Goal: Task Accomplishment & Management: Use online tool/utility

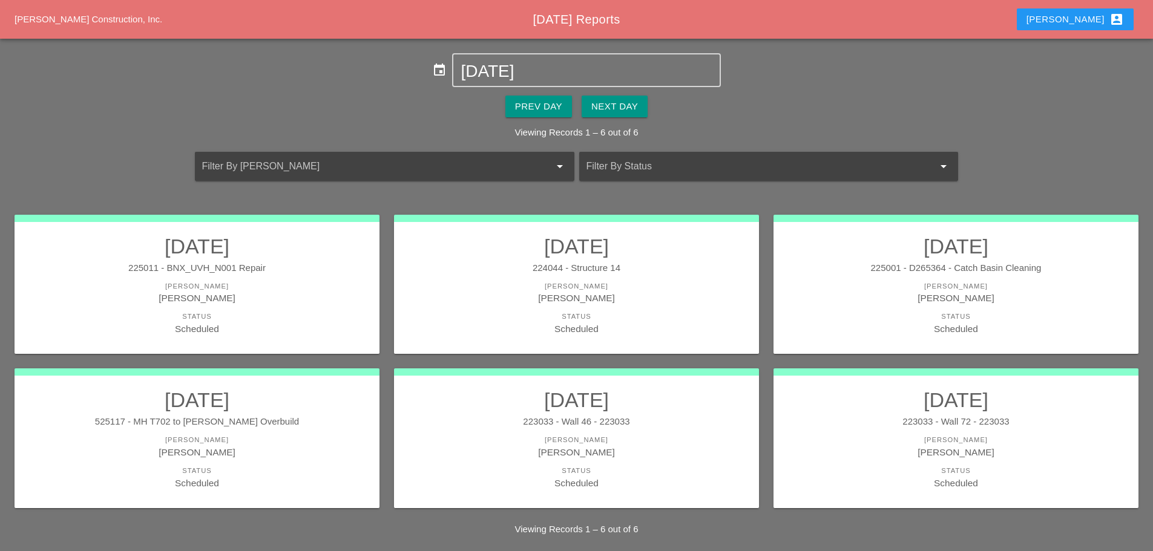
click at [1100, 4] on div "Westmoreland Construction, Inc. Today's Reports Enrico account_box" at bounding box center [576, 19] width 1153 height 39
click at [1091, 13] on div "Enrico account_box" at bounding box center [1074, 19] width 97 height 15
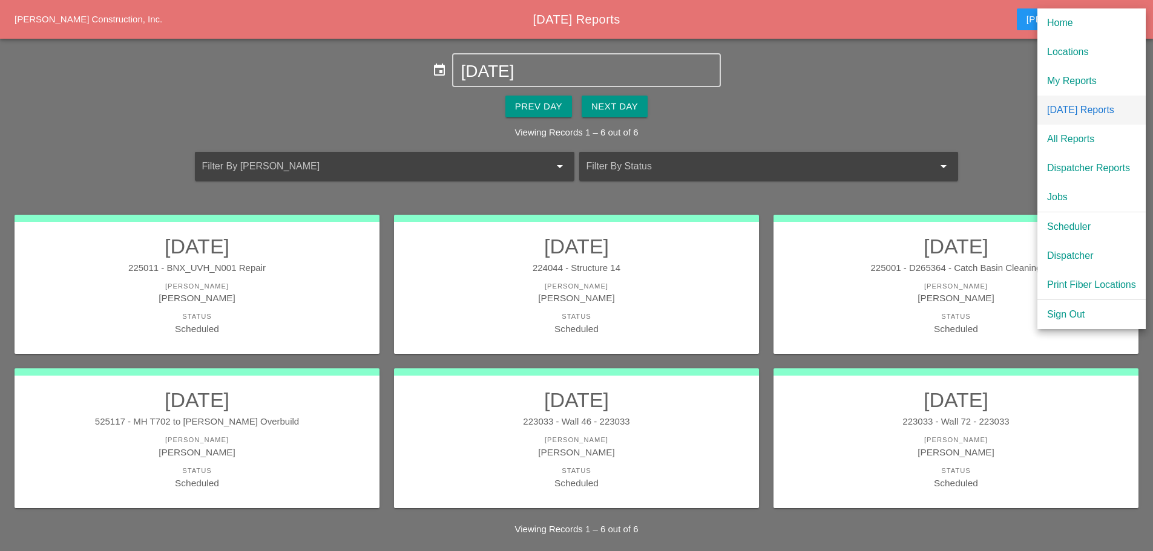
click at [1069, 105] on div "[DATE] Reports" at bounding box center [1091, 110] width 89 height 15
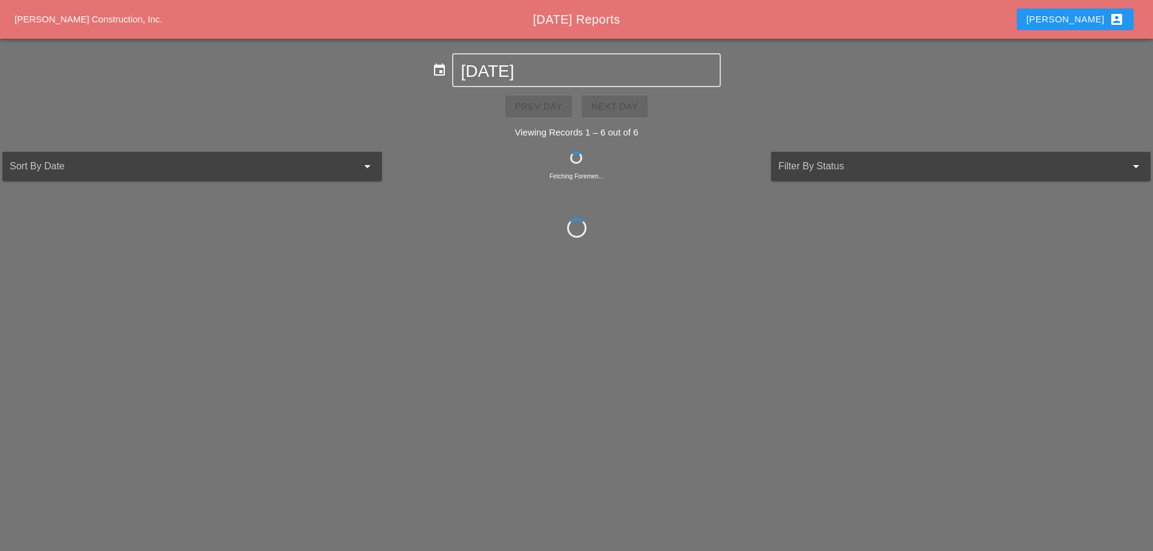
click at [629, 102] on div "Prev Day Next Day" at bounding box center [576, 106] width 1153 height 39
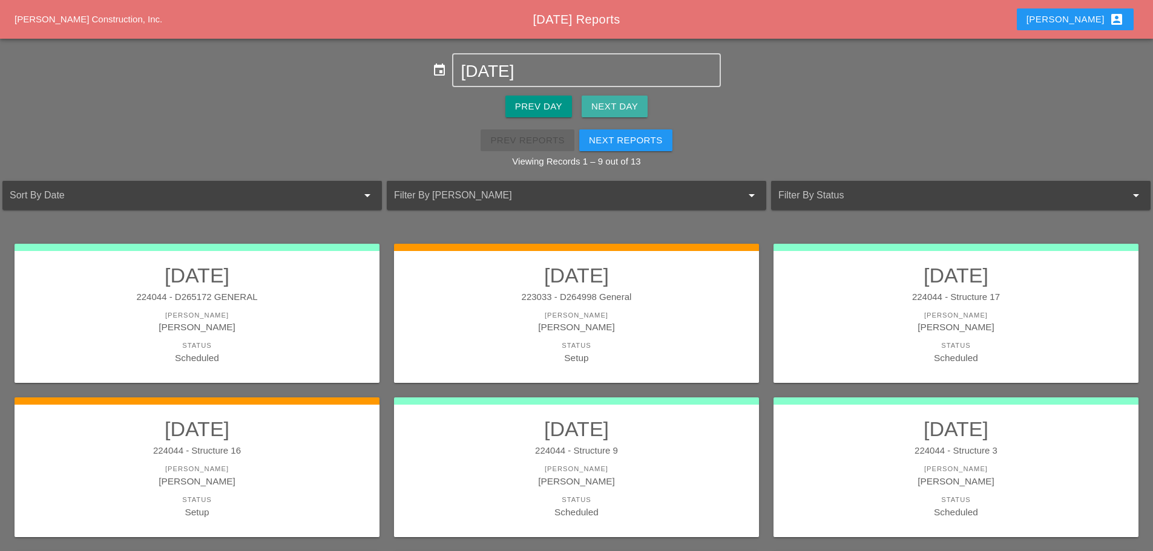
click at [630, 105] on div "Next Day" at bounding box center [614, 107] width 47 height 14
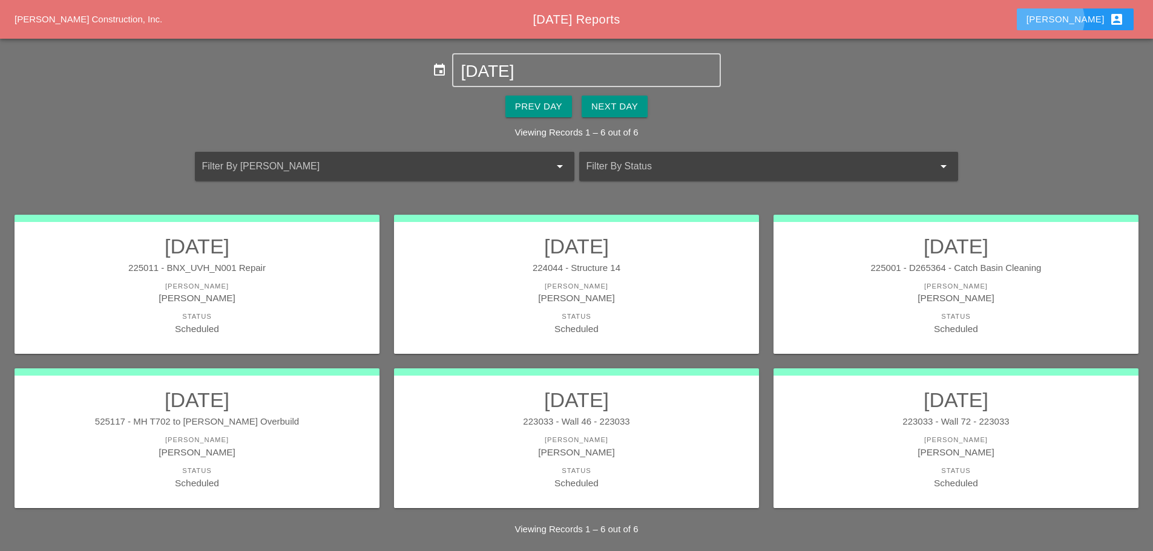
click at [1095, 17] on div "Enrico account_box" at bounding box center [1074, 19] width 97 height 15
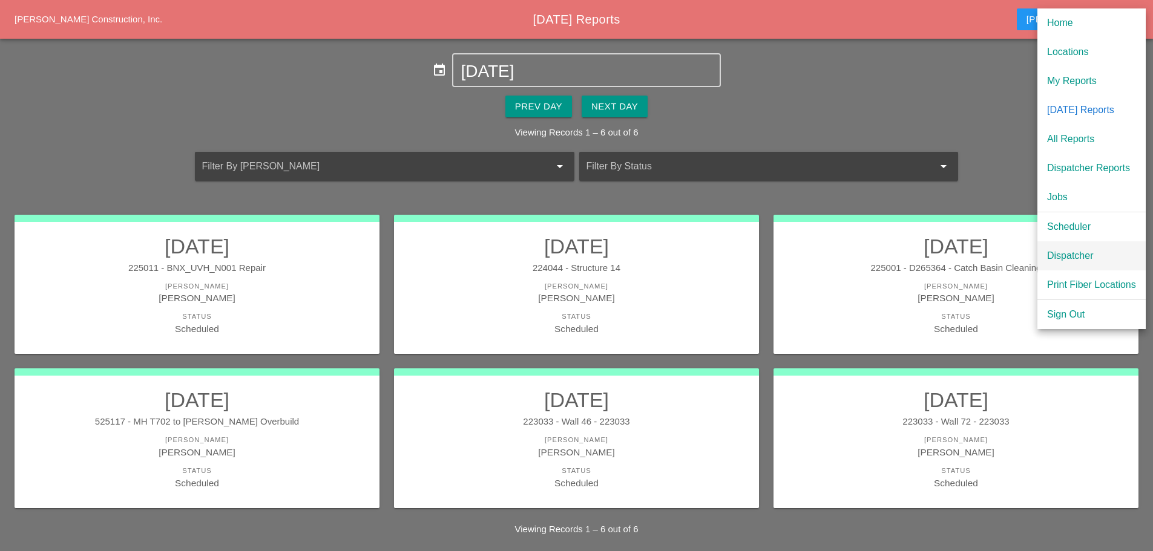
click at [1084, 255] on div "Dispatcher" at bounding box center [1091, 256] width 89 height 15
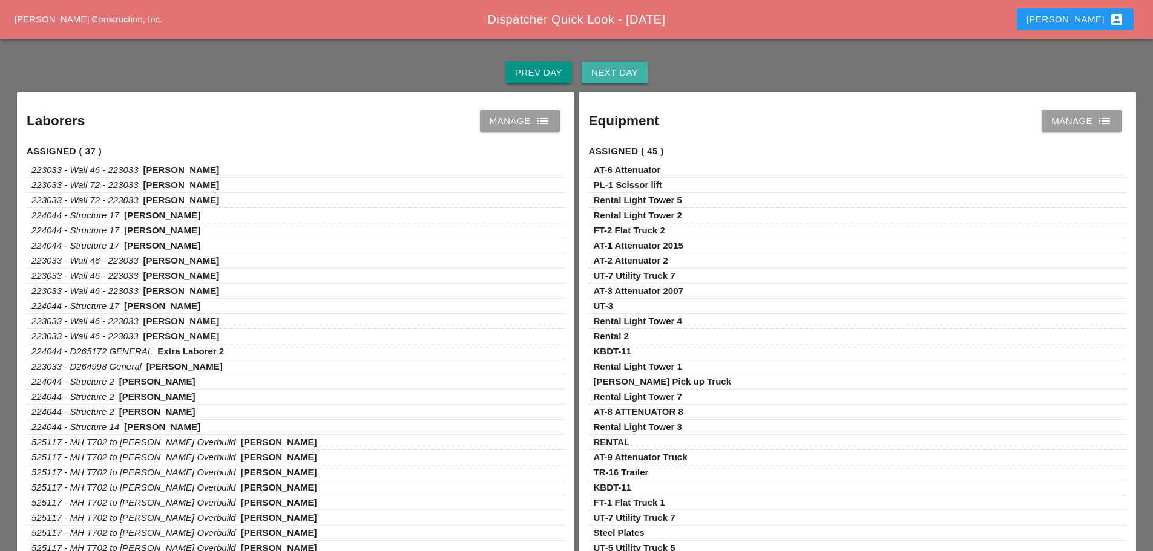
click at [631, 70] on div "Next Day" at bounding box center [614, 73] width 47 height 14
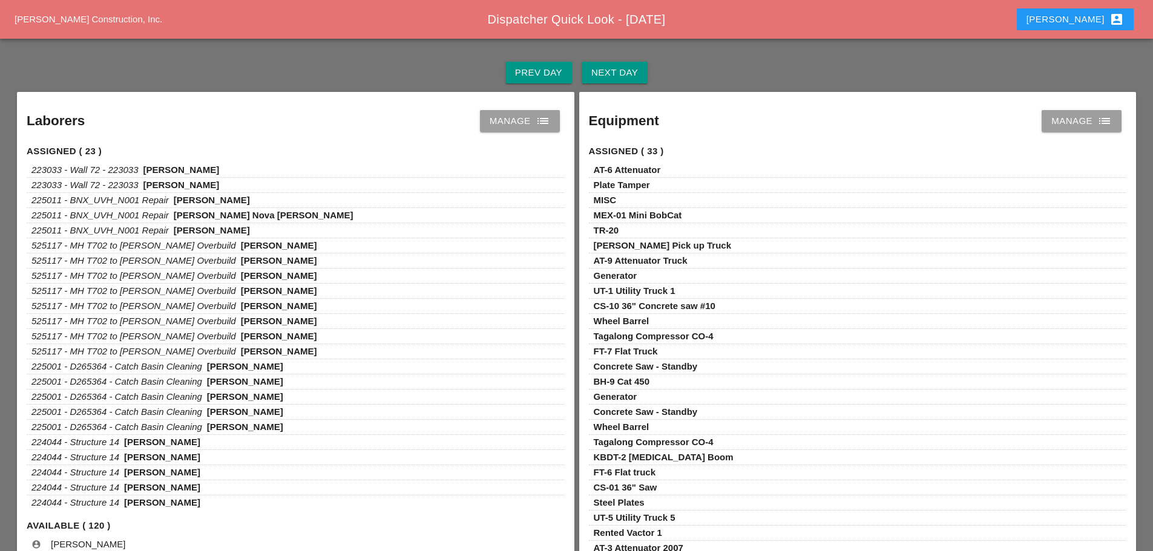
click at [543, 120] on icon "list" at bounding box center [543, 121] width 15 height 15
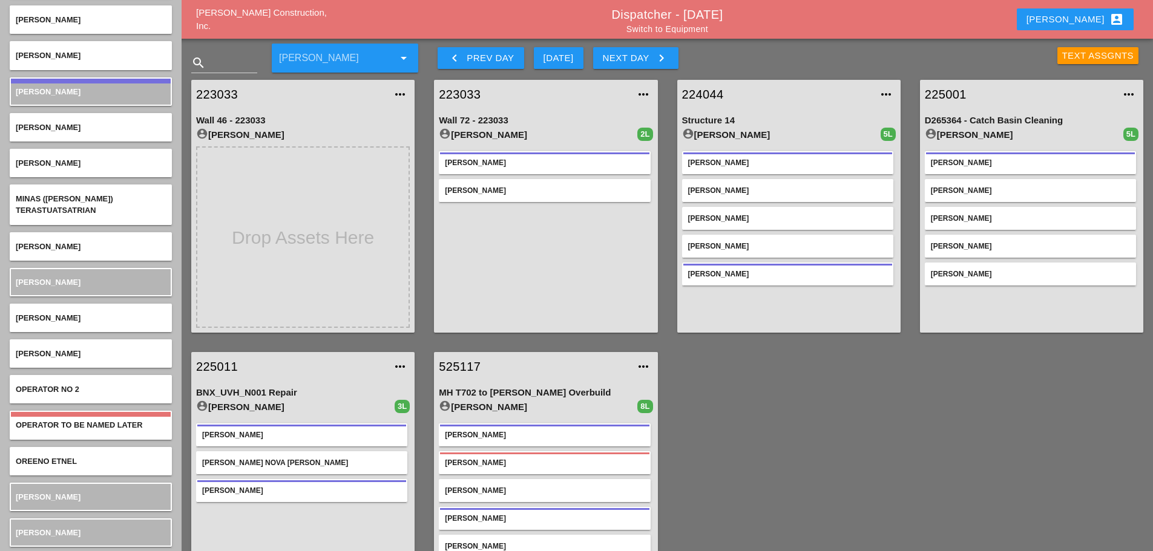
scroll to position [3570, 0]
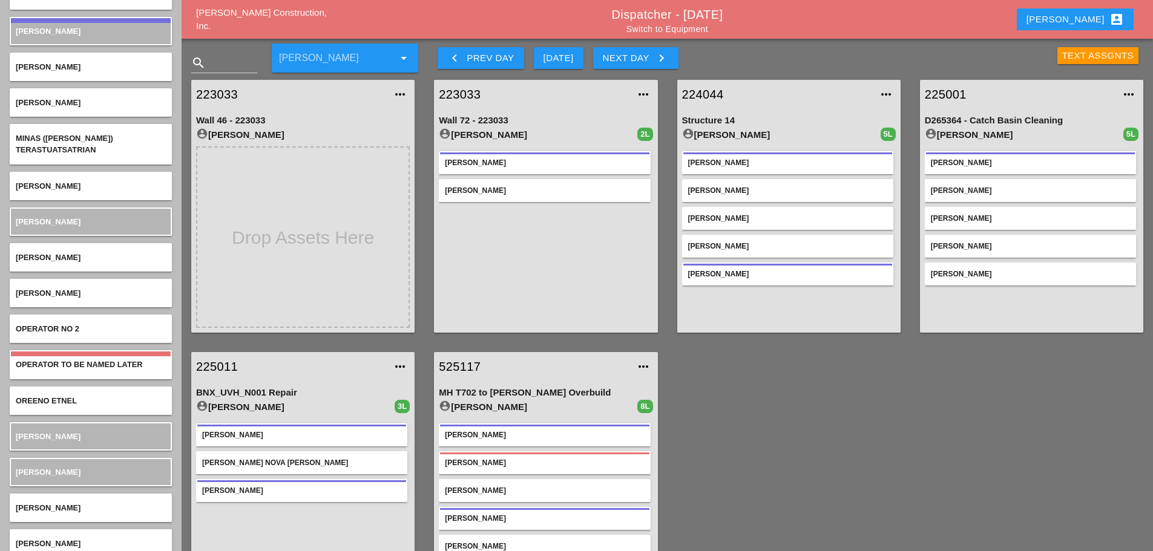
click at [460, 55] on icon "keyboard_arrow_left" at bounding box center [454, 58] width 15 height 15
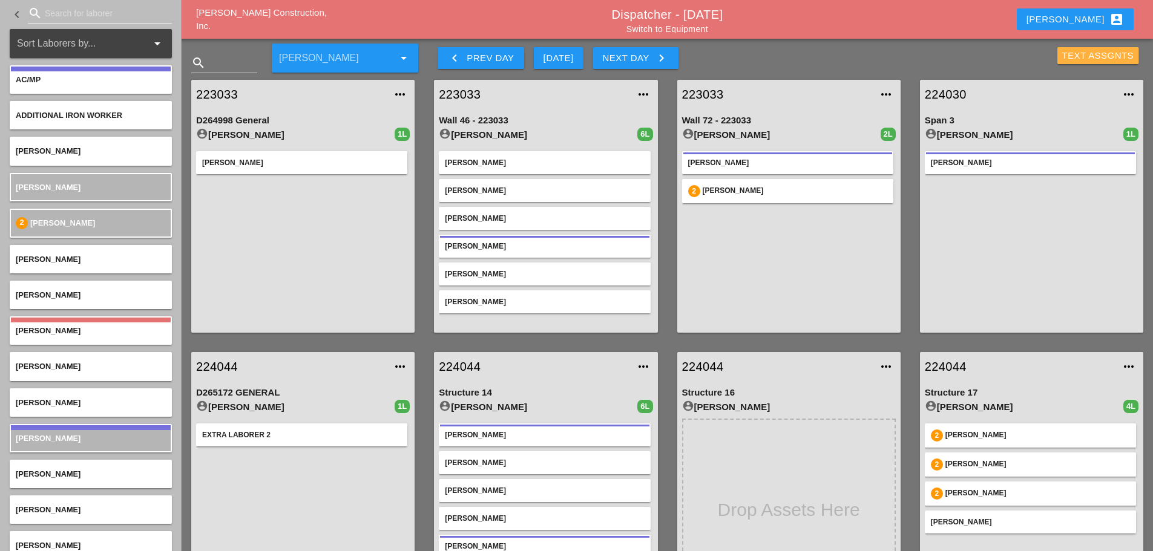
click at [1073, 58] on div "Text Assgnts" at bounding box center [1098, 56] width 72 height 14
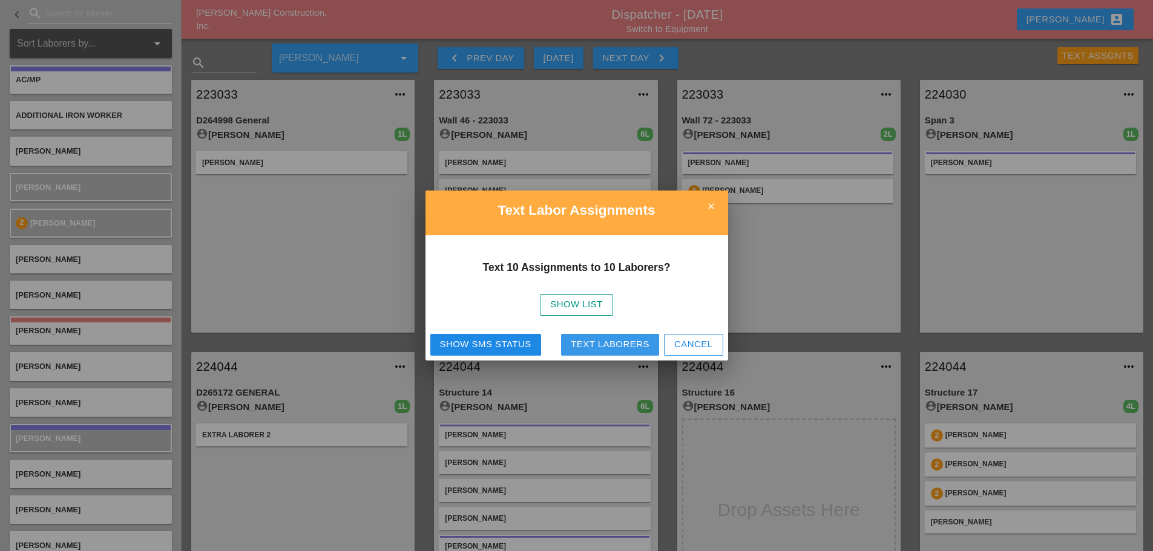
click at [616, 346] on div "Text Laborers" at bounding box center [610, 345] width 79 height 14
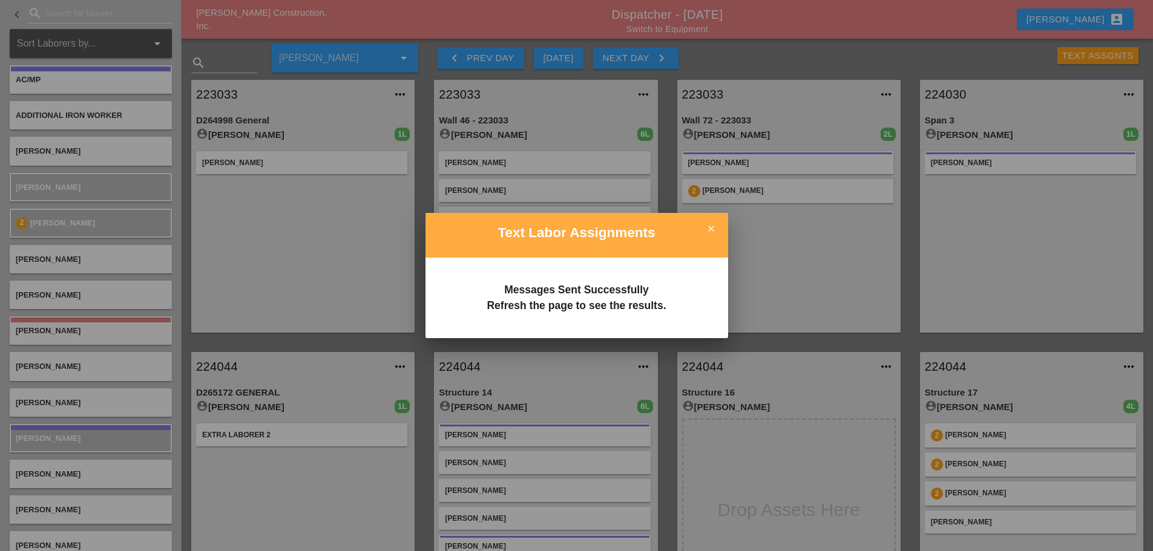
click at [710, 229] on icon "close" at bounding box center [711, 229] width 24 height 24
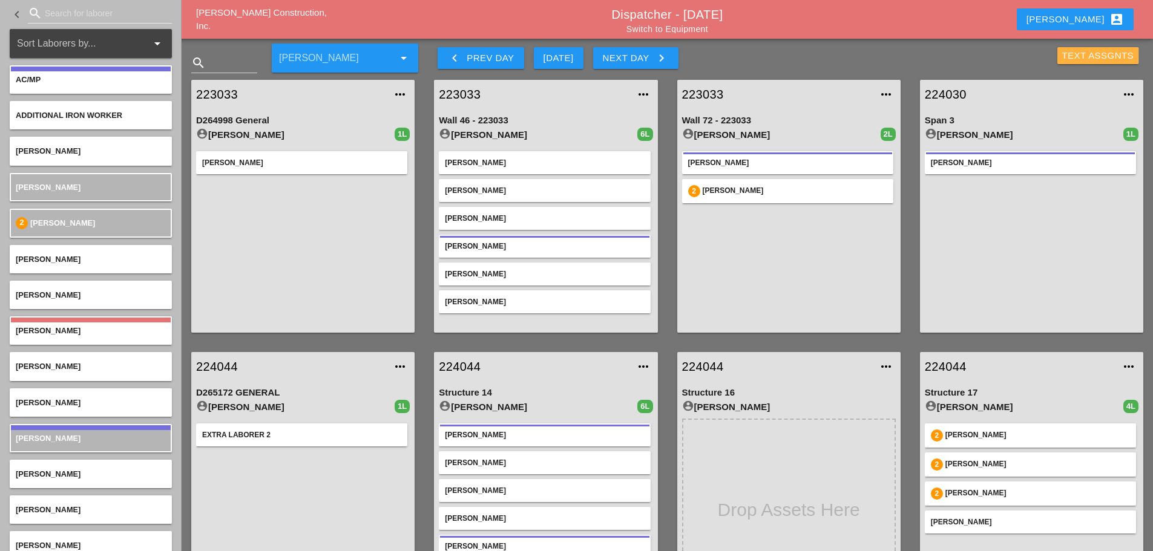
click at [1076, 47] on button "Text Assgnts" at bounding box center [1098, 55] width 82 height 17
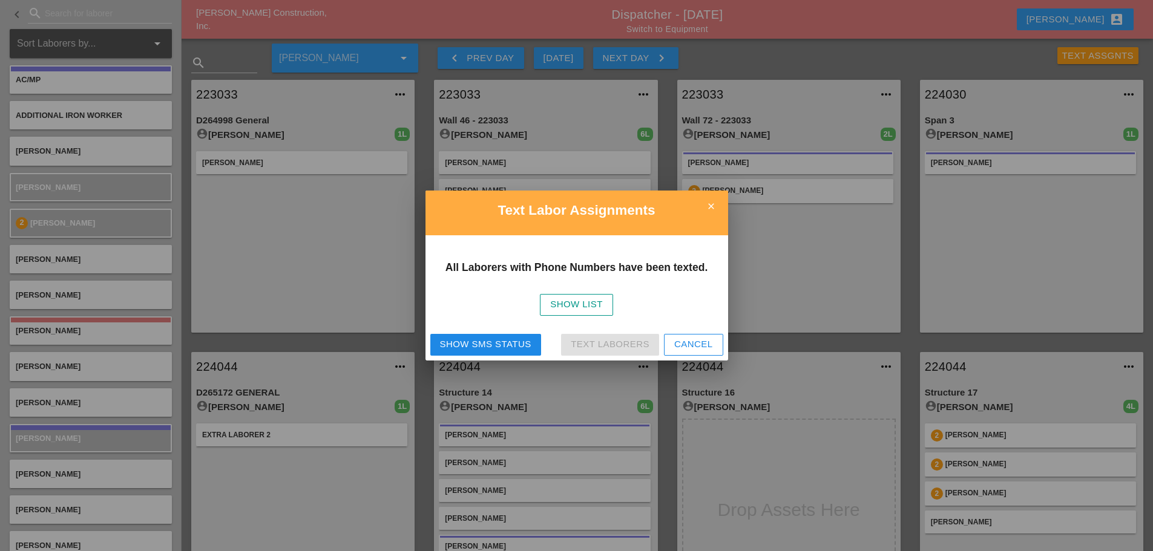
click at [516, 341] on div "Show SMS Status" at bounding box center [485, 345] width 91 height 14
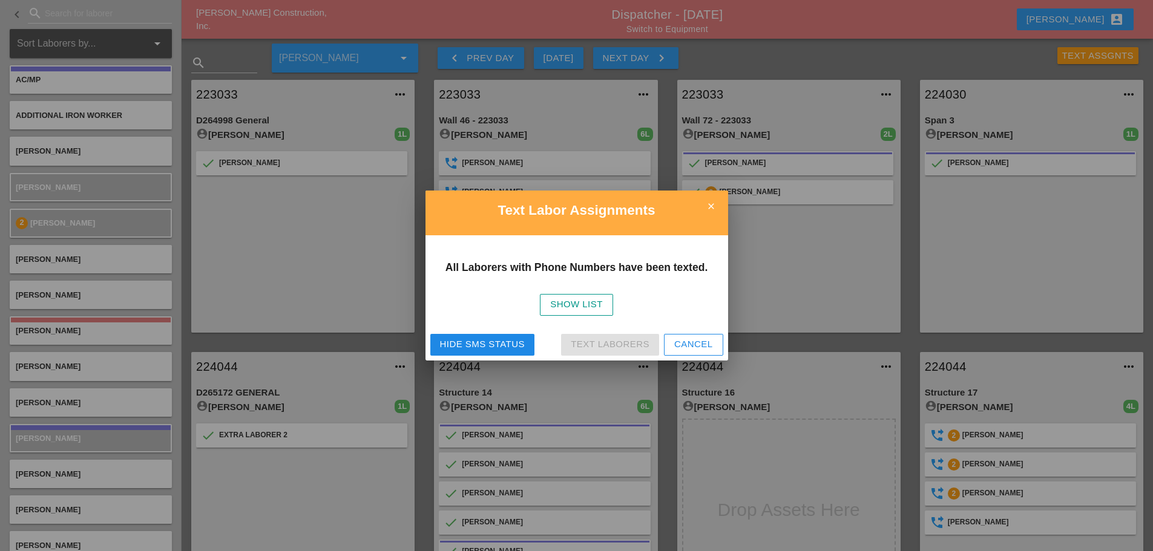
click at [712, 207] on icon "close" at bounding box center [711, 206] width 24 height 24
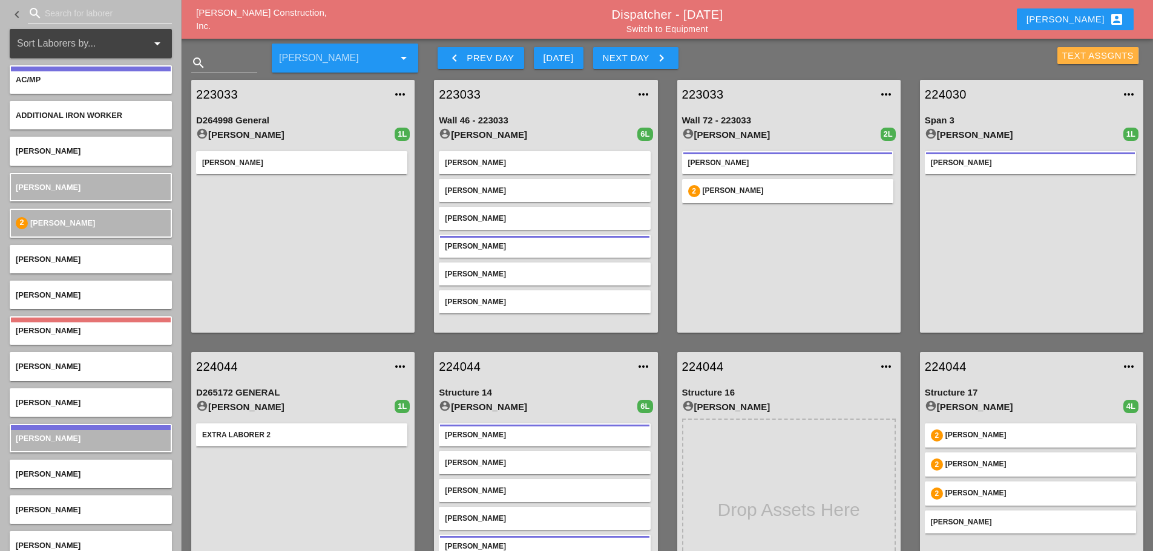
click at [1085, 53] on div "Text Assgnts" at bounding box center [1098, 56] width 72 height 14
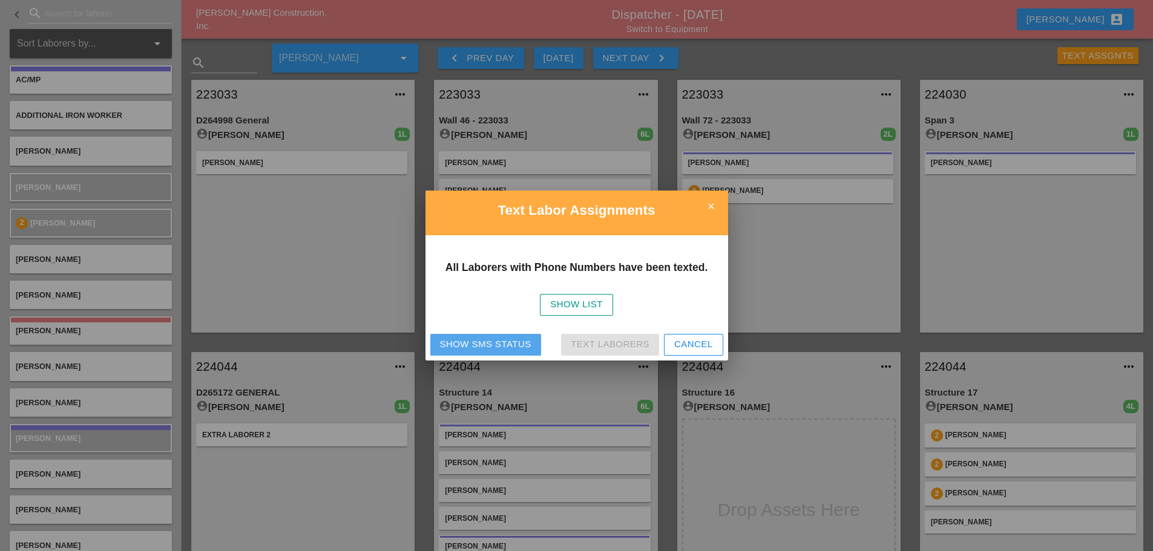
click at [458, 343] on div "Show SMS Status" at bounding box center [485, 345] width 91 height 14
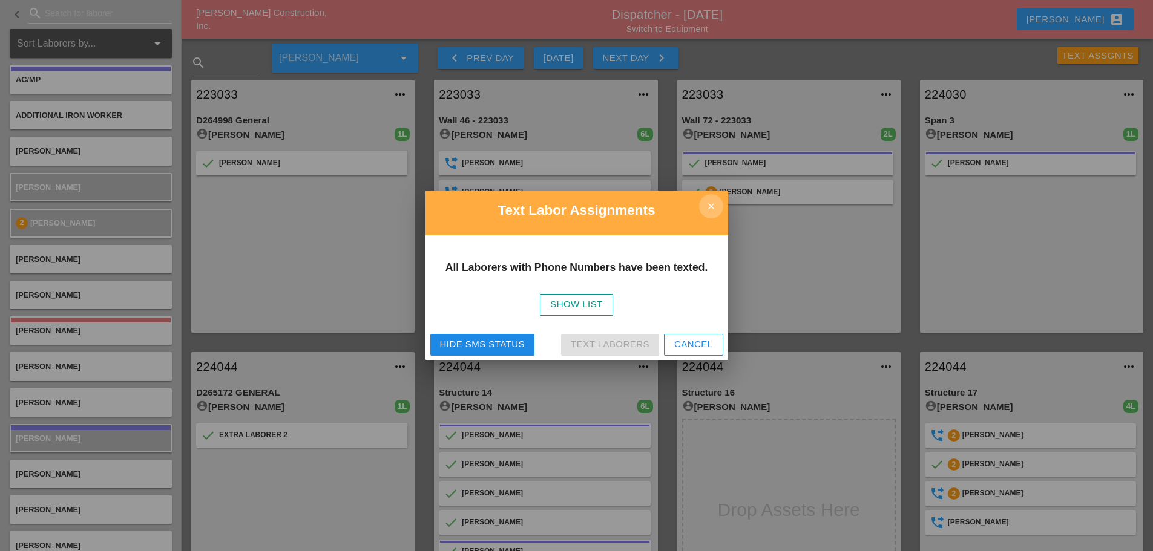
click at [709, 207] on icon "close" at bounding box center [711, 206] width 24 height 24
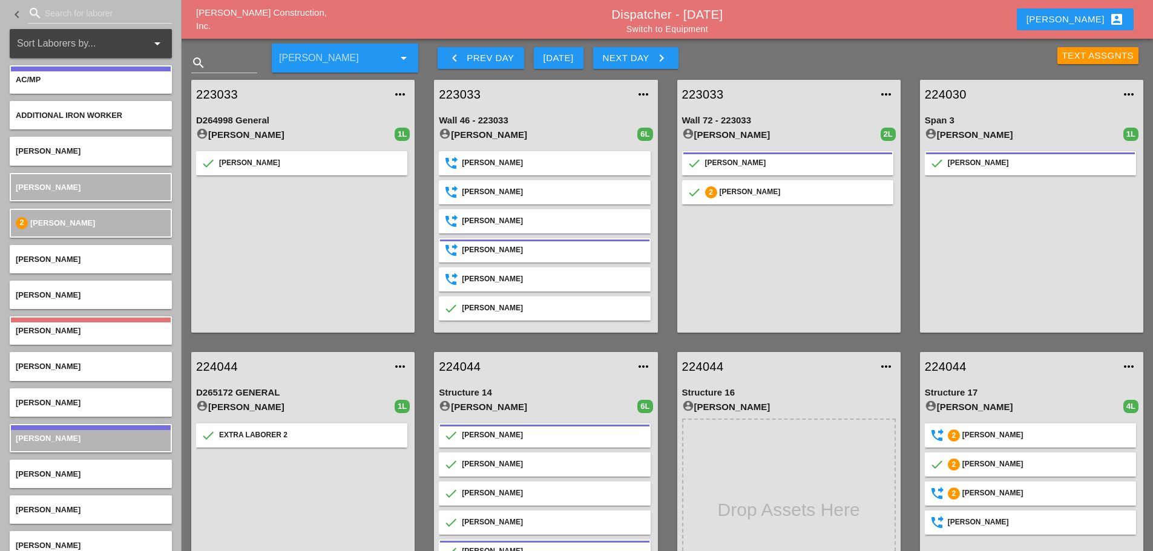
click at [665, 57] on icon "keyboard_arrow_right" at bounding box center [661, 58] width 15 height 15
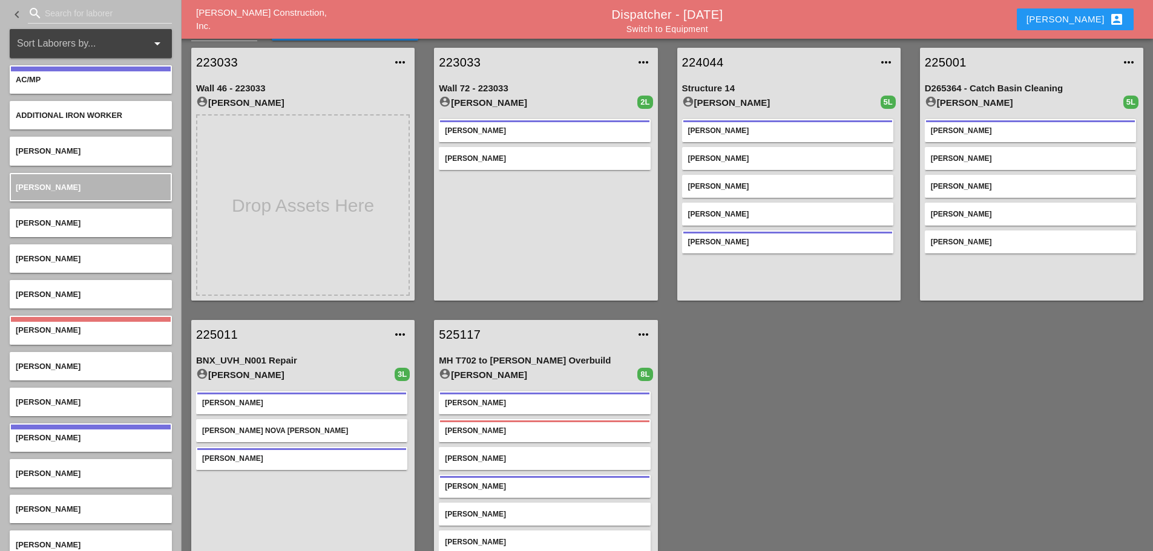
scroll to position [3, 0]
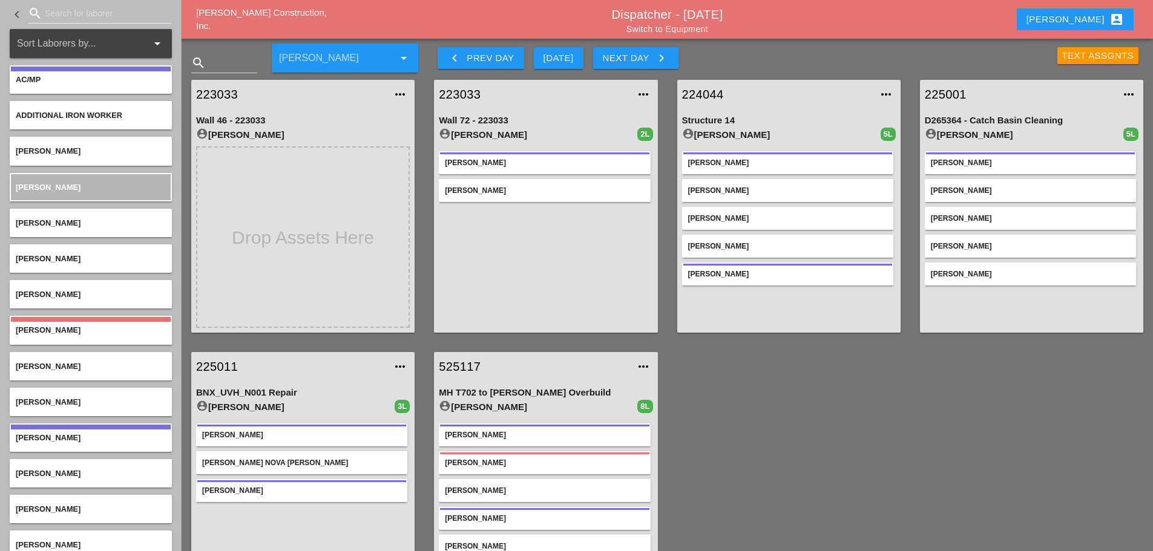
click at [1067, 54] on div "Text Assgnts" at bounding box center [1098, 56] width 72 height 14
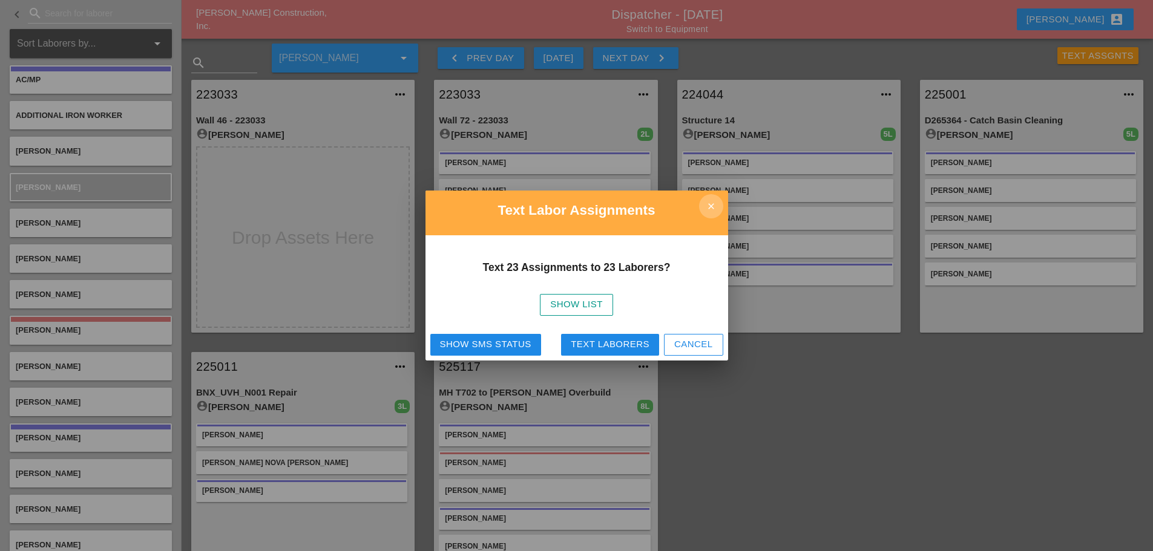
click at [703, 203] on icon "close" at bounding box center [711, 206] width 24 height 24
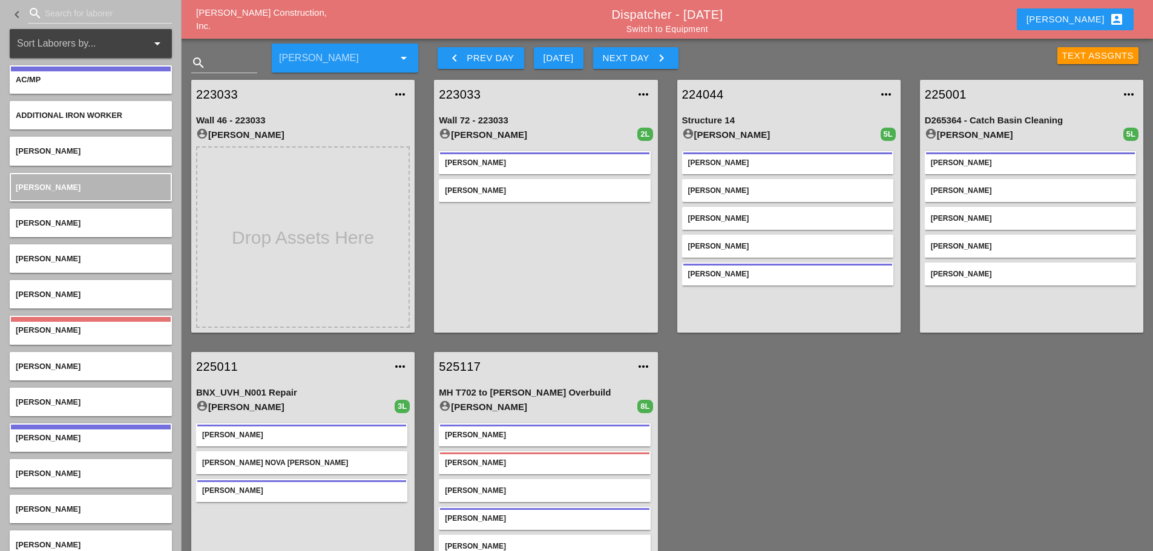
click at [1076, 57] on div "Text Assgnts" at bounding box center [1098, 56] width 72 height 14
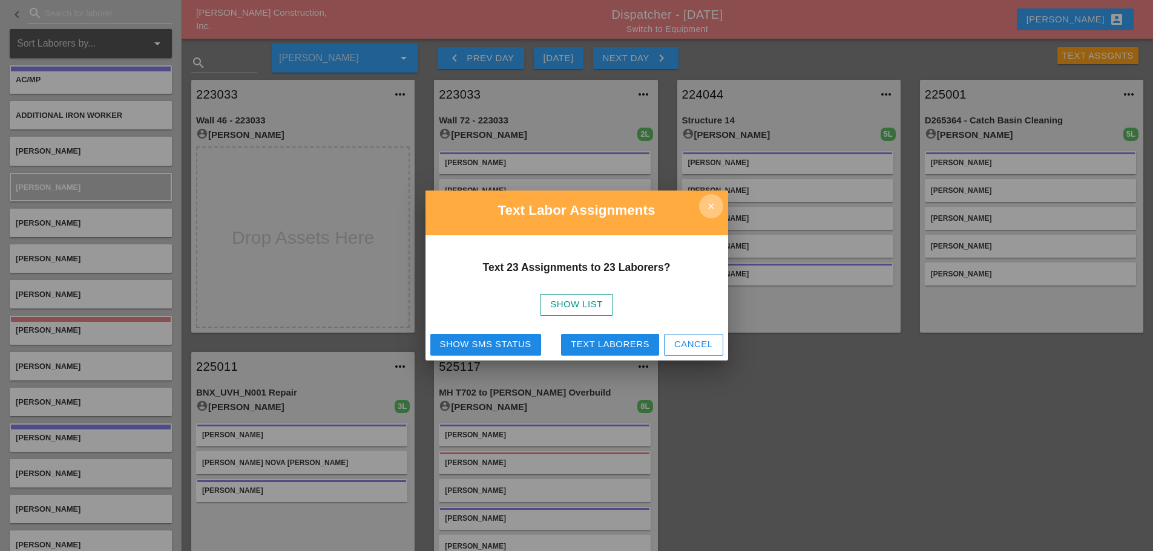
click at [710, 200] on icon "close" at bounding box center [711, 206] width 24 height 24
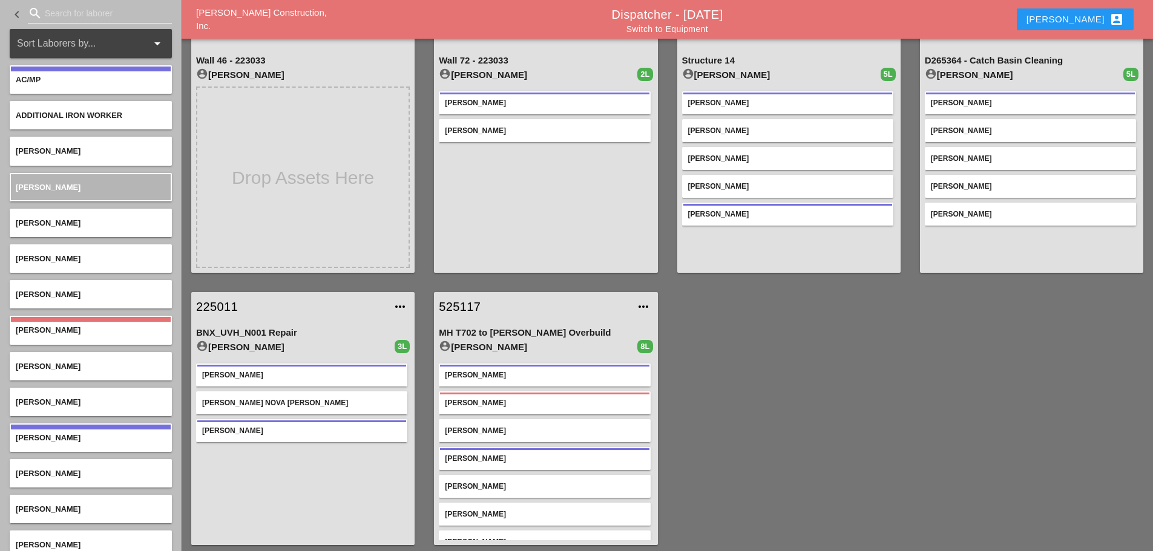
scroll to position [64, 0]
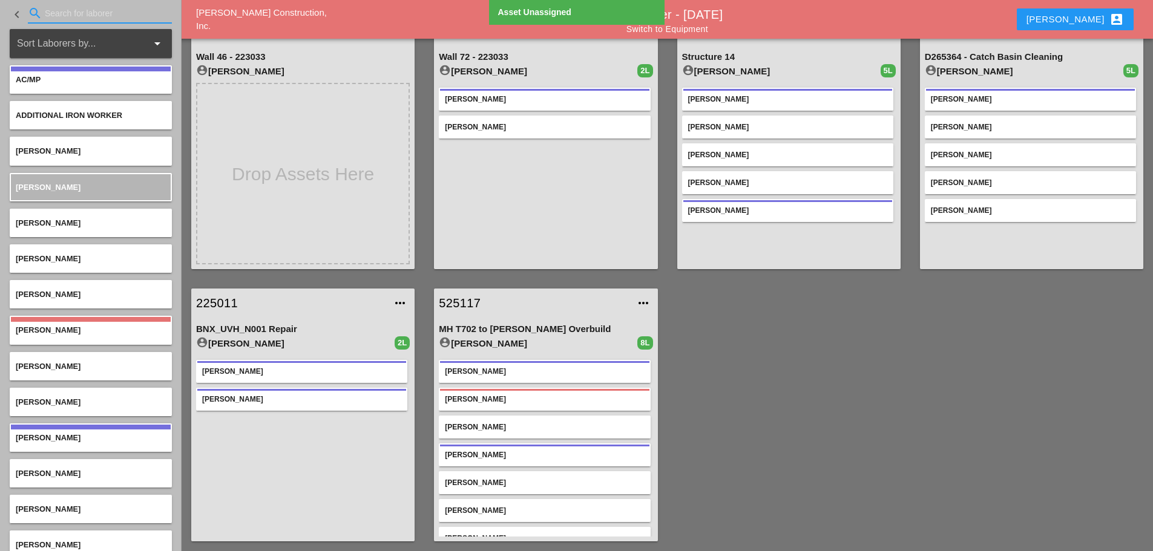
click at [91, 15] on input "Search for laborer" at bounding box center [100, 13] width 110 height 19
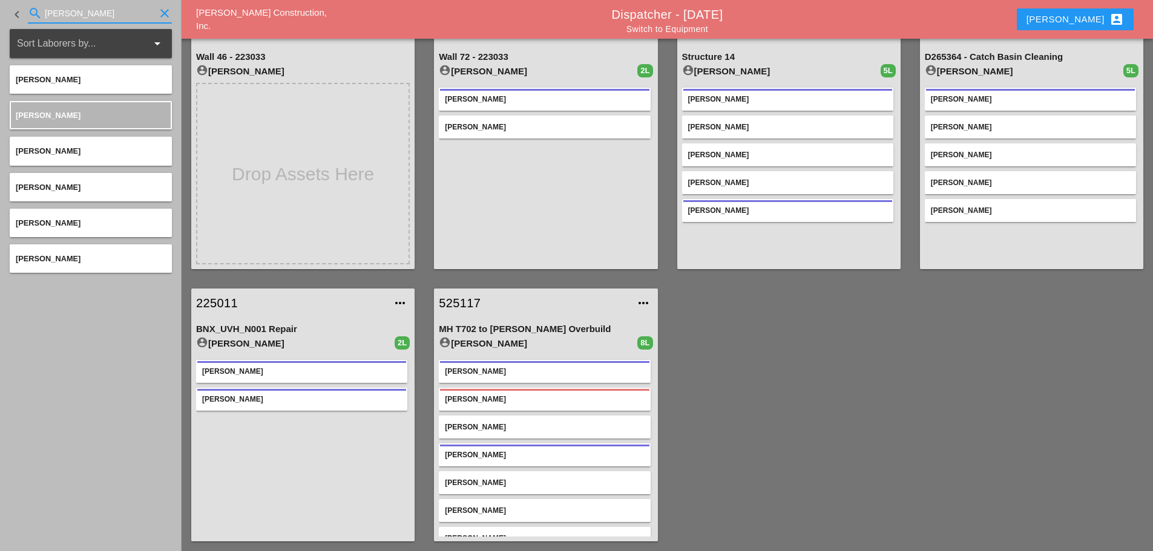
type input "LOU"
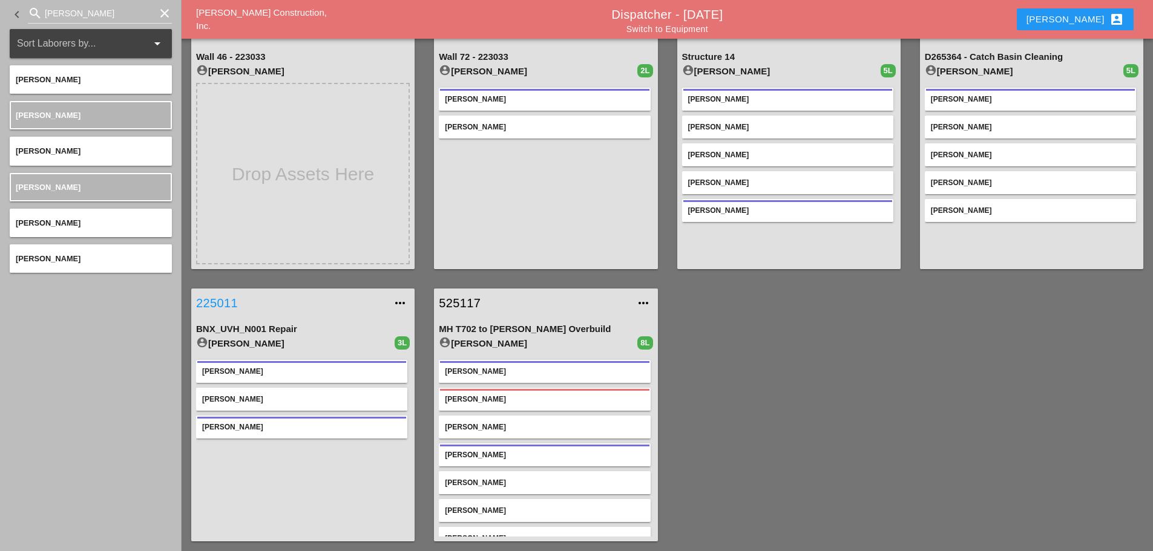
click at [217, 306] on link "225011" at bounding box center [290, 303] width 189 height 18
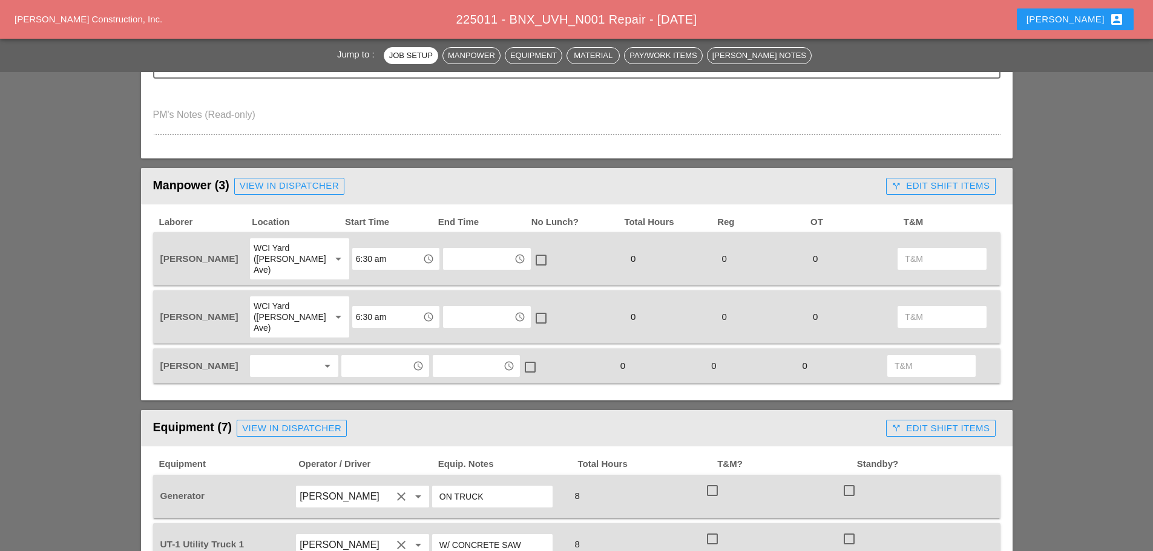
scroll to position [545, 0]
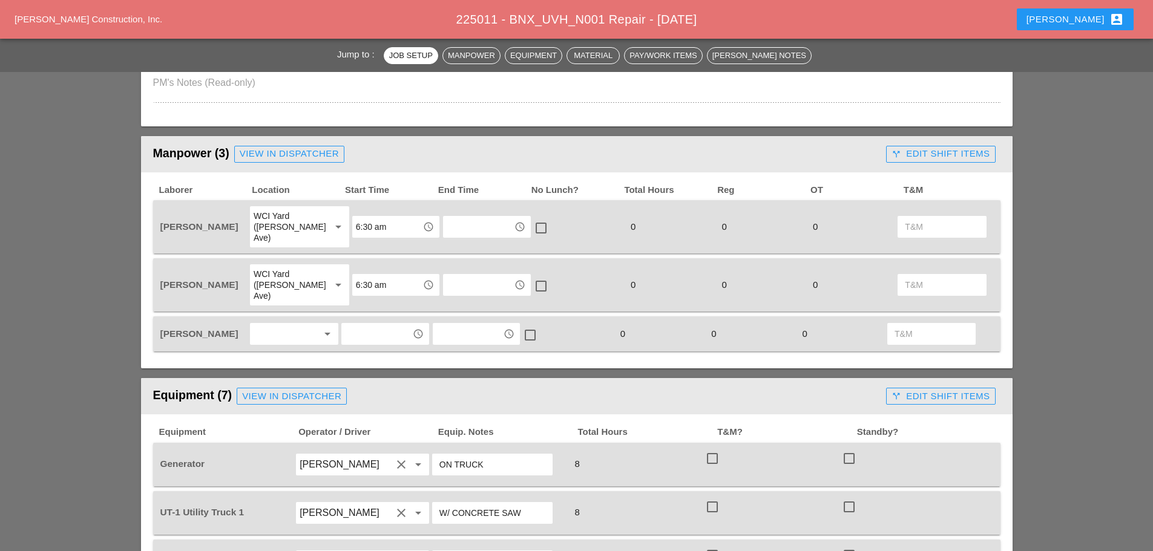
click at [288, 324] on div at bounding box center [286, 333] width 64 height 19
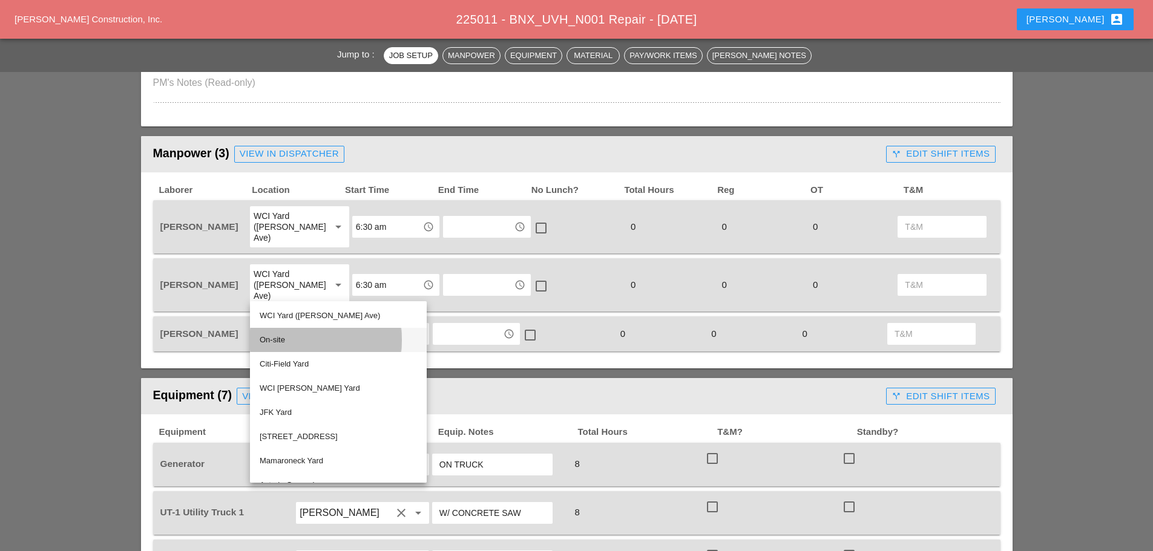
click at [283, 334] on div "On-site" at bounding box center [338, 340] width 157 height 15
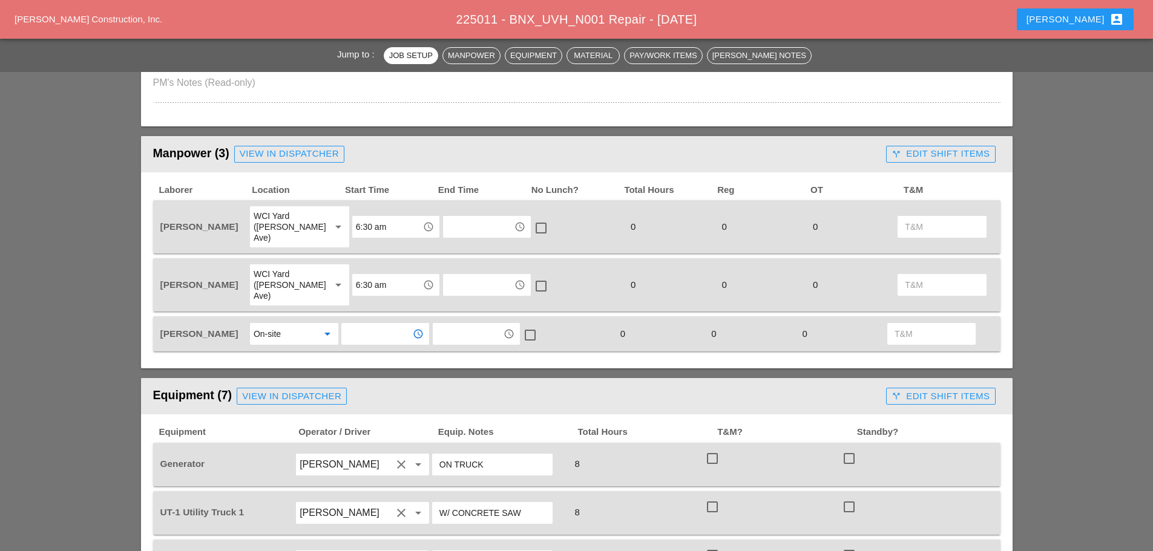
click at [374, 324] on input "text" at bounding box center [376, 333] width 63 height 19
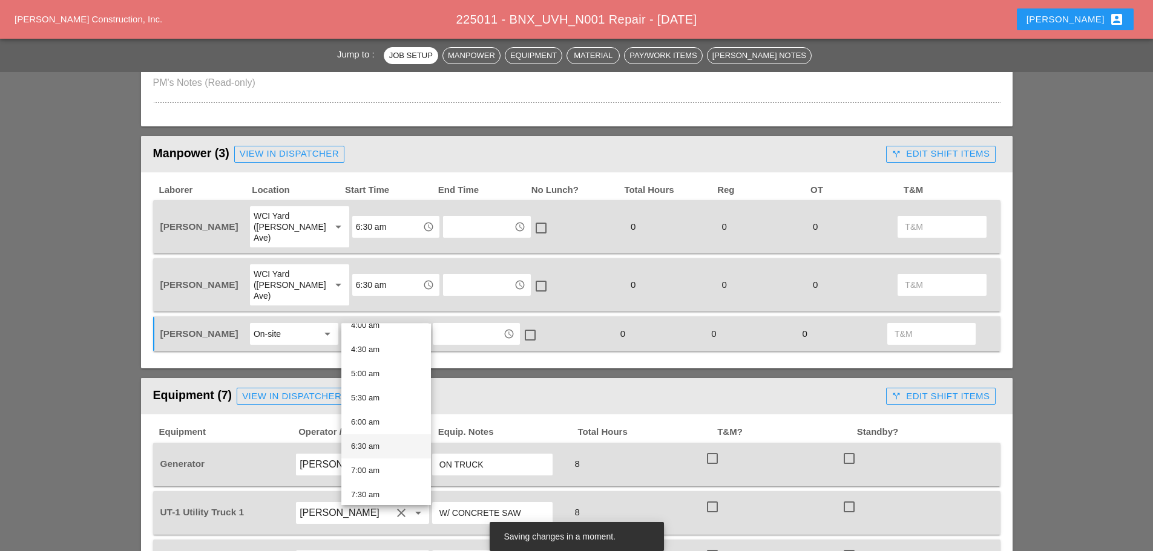
scroll to position [242, 0]
drag, startPoint x: 366, startPoint y: 477, endPoint x: 374, endPoint y: 470, distance: 11.1
click at [366, 477] on div "8:00 am" at bounding box center [386, 483] width 70 height 15
type input "8:00 am"
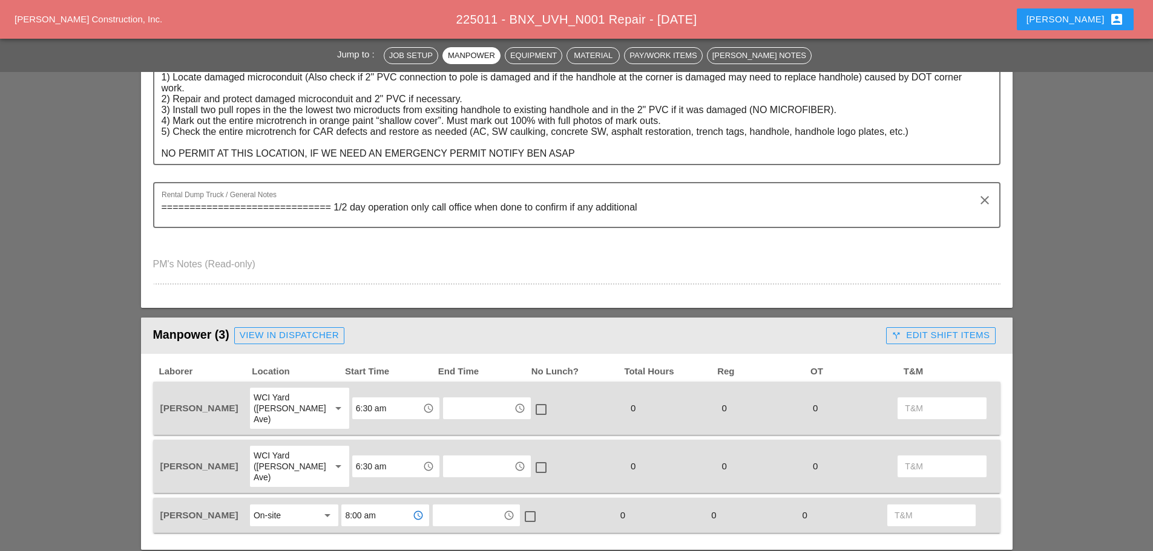
scroll to position [0, 0]
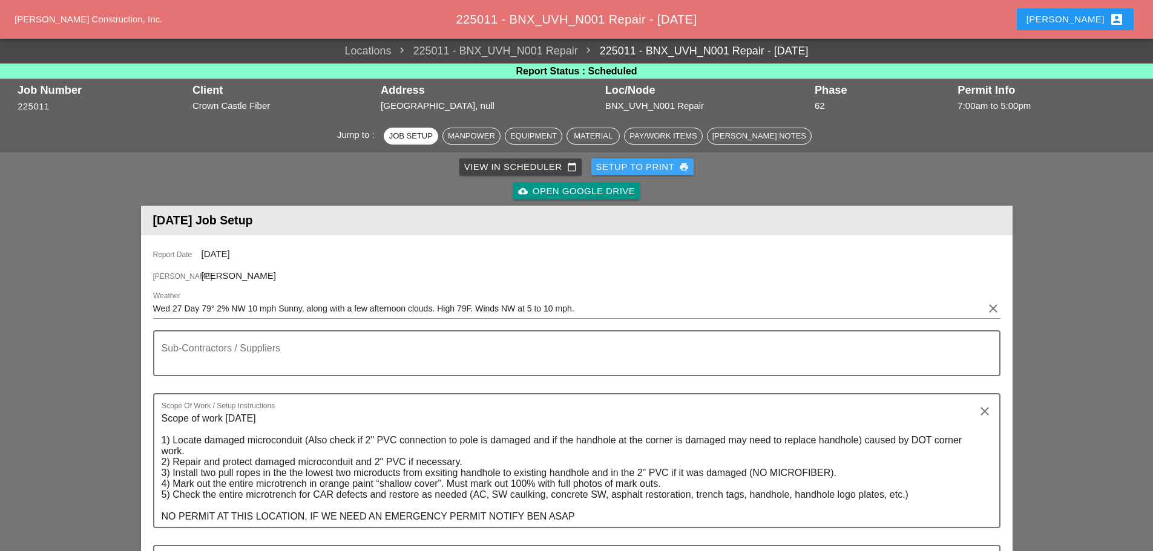
click at [627, 170] on div "Setup to Print print" at bounding box center [642, 167] width 93 height 14
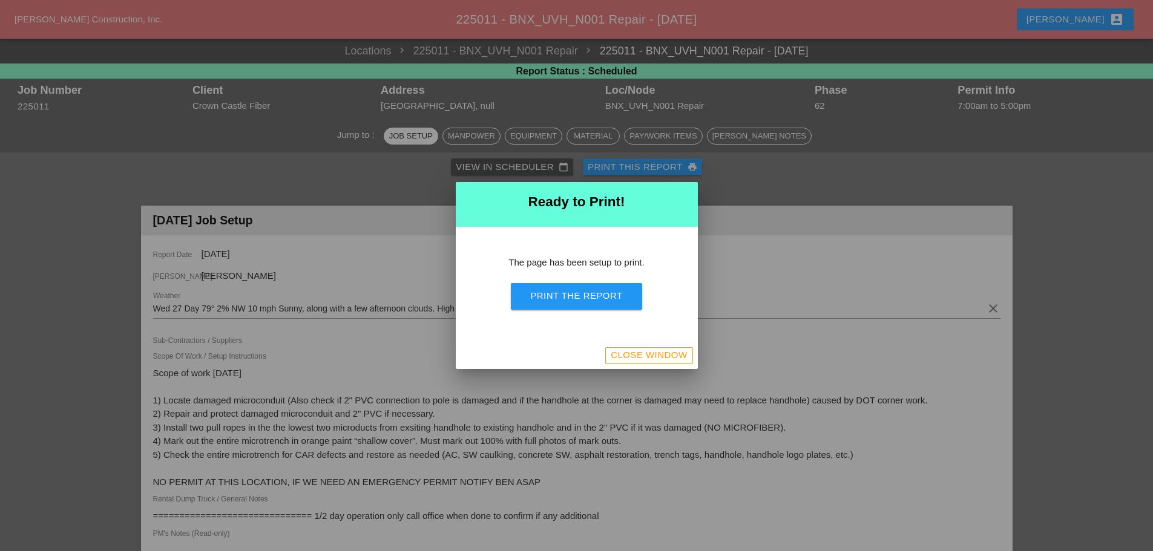
click at [605, 295] on div "Print the Report" at bounding box center [576, 296] width 92 height 14
click at [655, 359] on div "Close Window" at bounding box center [649, 356] width 76 height 14
click at [655, 360] on div "Close Window" at bounding box center [649, 356] width 76 height 14
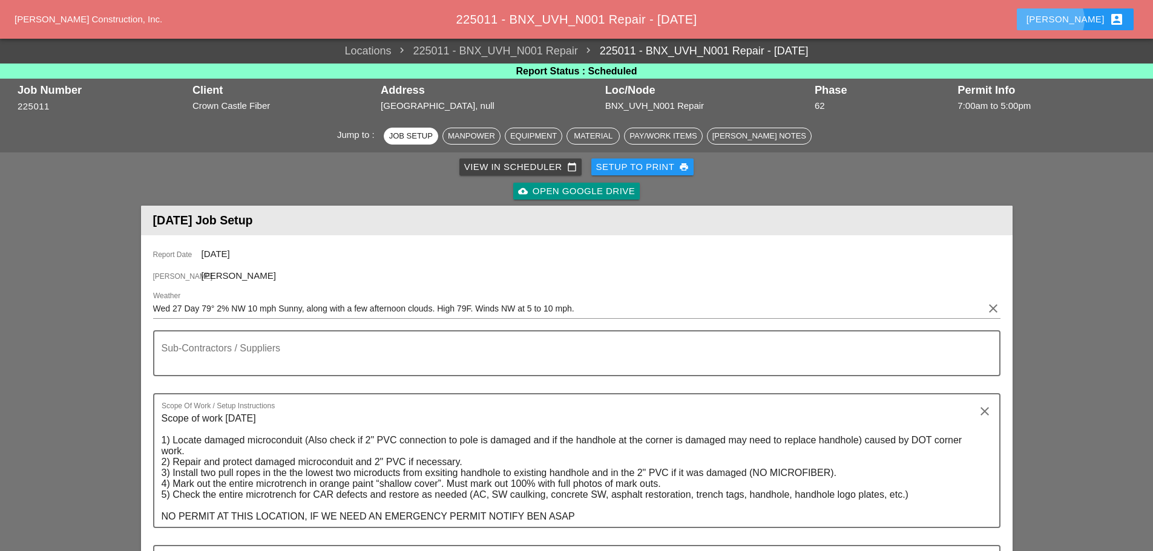
click at [1089, 16] on div "[PERSON_NAME] account_box" at bounding box center [1074, 19] width 97 height 15
click at [1083, 19] on div "Home" at bounding box center [1091, 22] width 108 height 29
click at [1083, 19] on div "Enrico account_box" at bounding box center [1074, 19] width 97 height 15
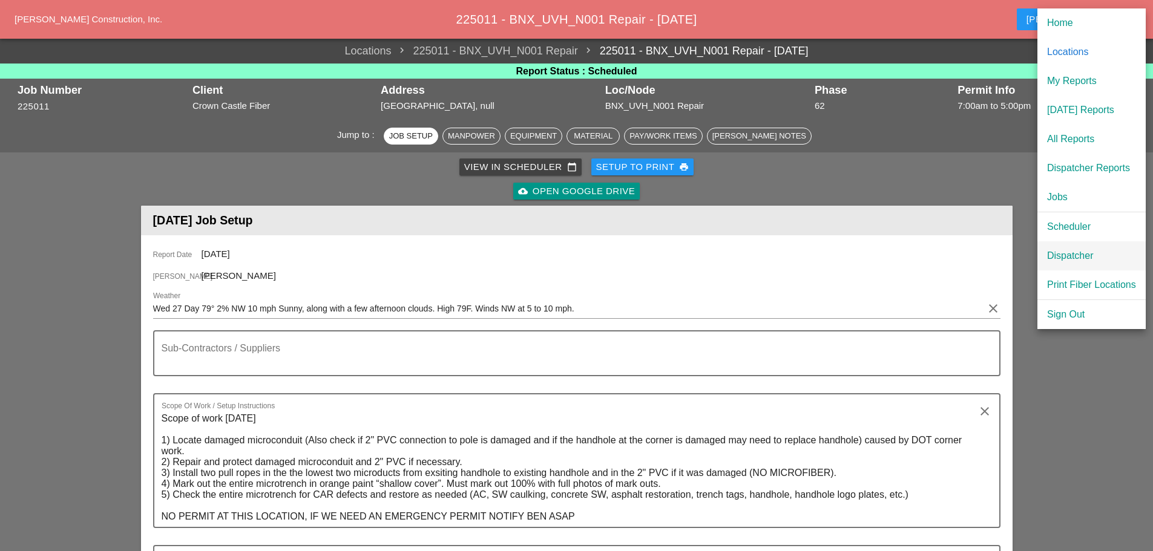
click at [1080, 248] on link "Dispatcher" at bounding box center [1091, 255] width 108 height 29
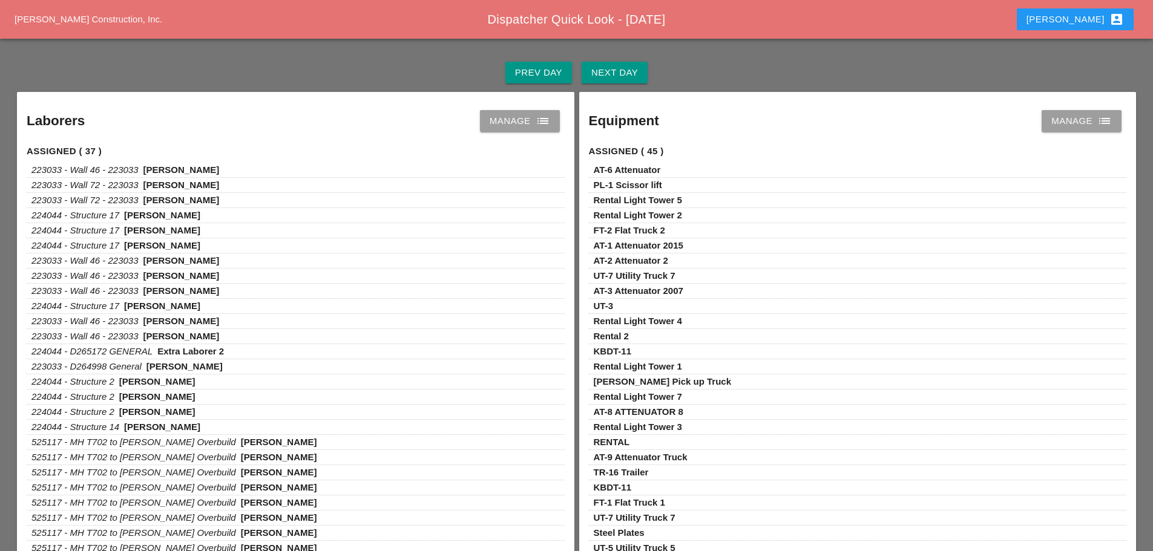
click at [628, 70] on div "Next Day" at bounding box center [614, 73] width 47 height 14
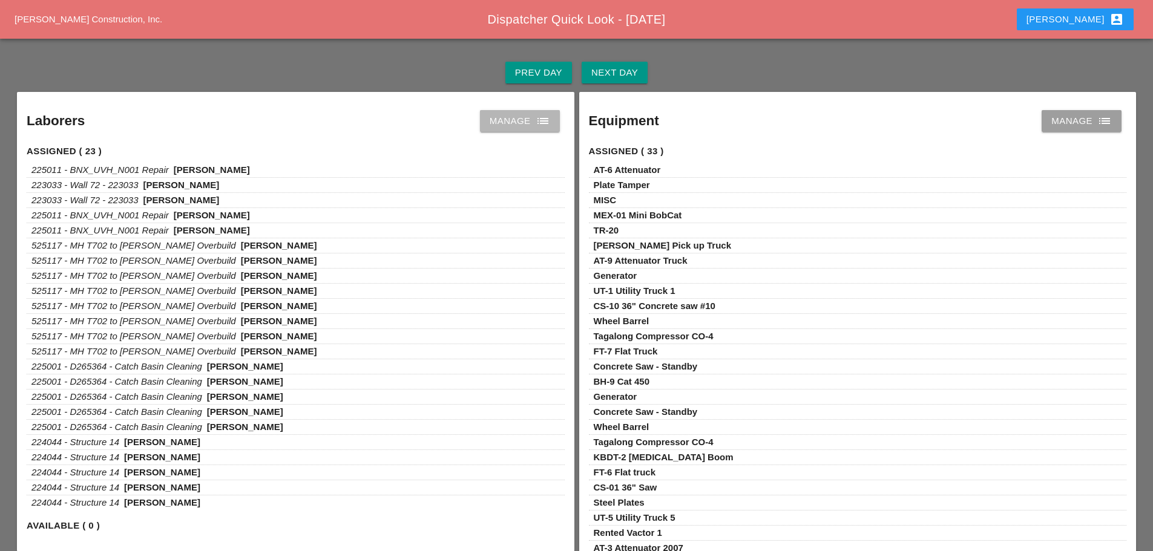
click at [548, 119] on icon "list" at bounding box center [543, 121] width 15 height 15
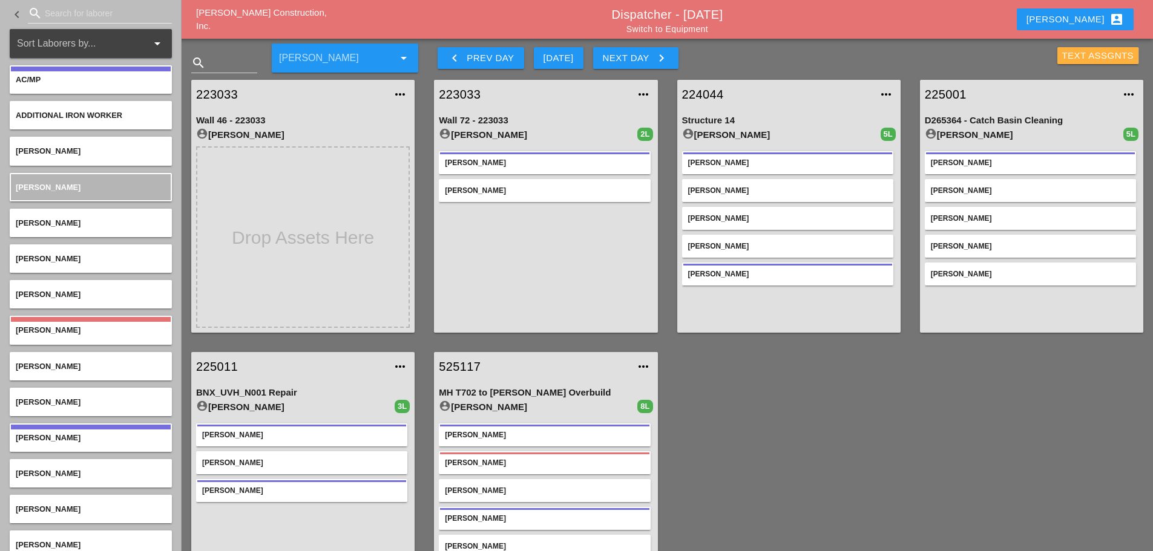
click at [1088, 55] on div "Text Assgnts" at bounding box center [1098, 56] width 72 height 14
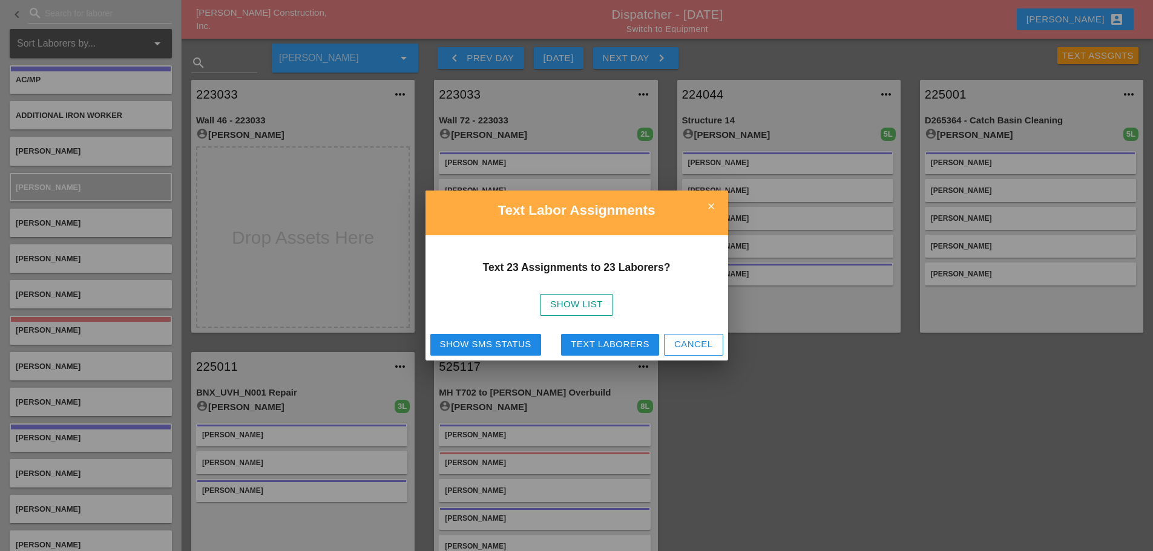
click at [629, 343] on div "Text Laborers" at bounding box center [610, 345] width 79 height 14
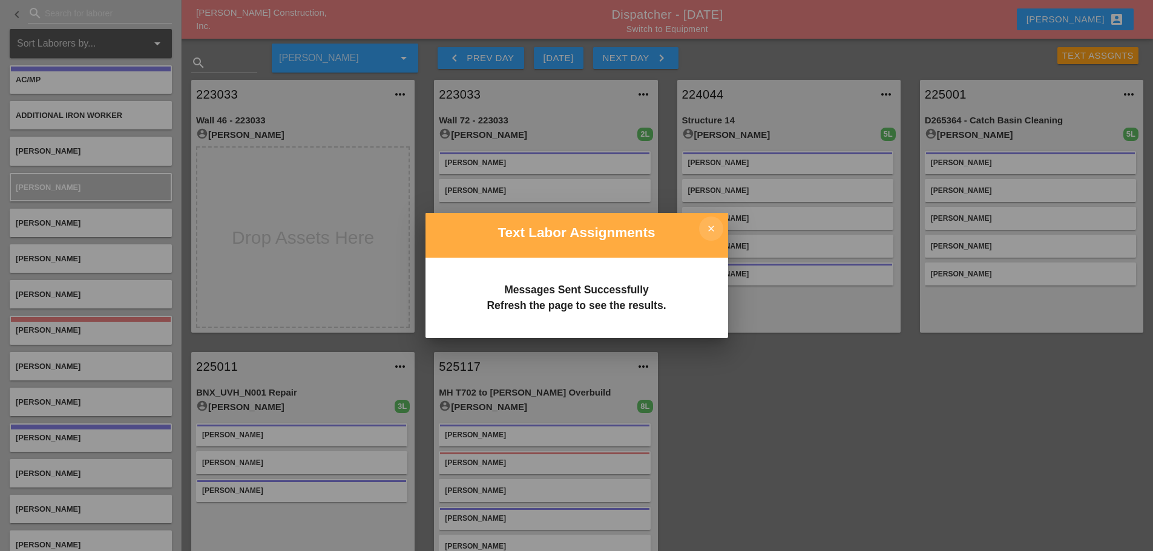
drag, startPoint x: 707, startPoint y: 227, endPoint x: 704, endPoint y: 215, distance: 11.7
click at [707, 227] on icon "close" at bounding box center [711, 229] width 24 height 24
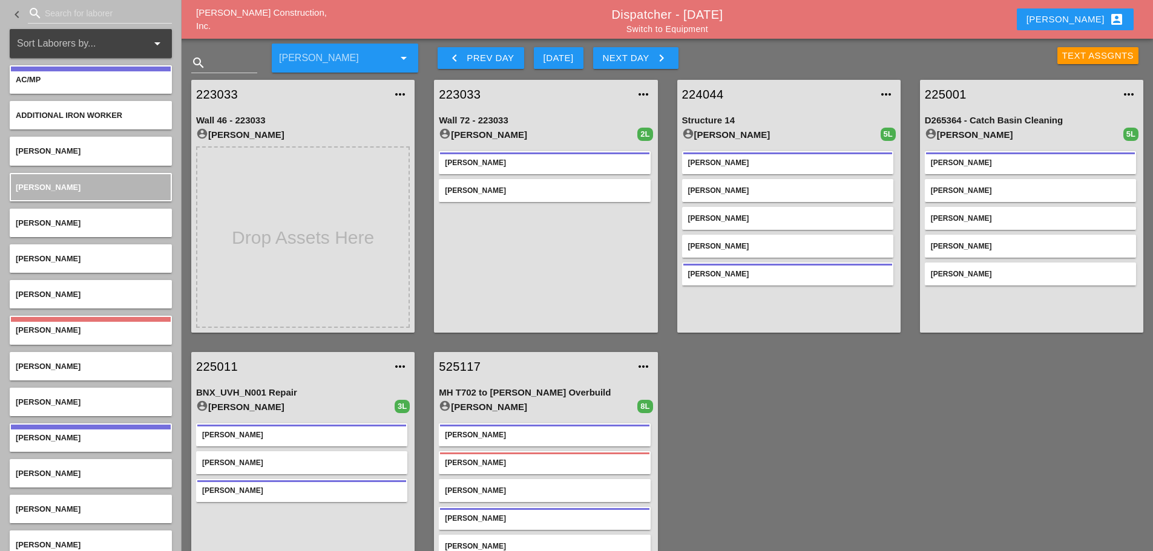
click at [1079, 57] on div "Text Assgnts" at bounding box center [1098, 56] width 72 height 14
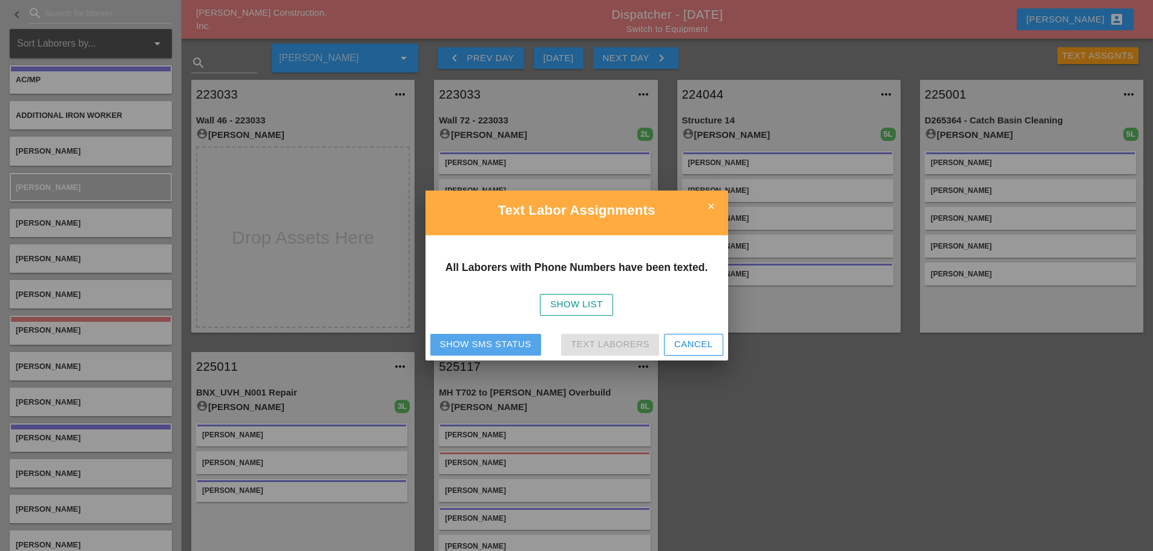
click at [471, 338] on div "Show SMS Status" at bounding box center [485, 345] width 91 height 14
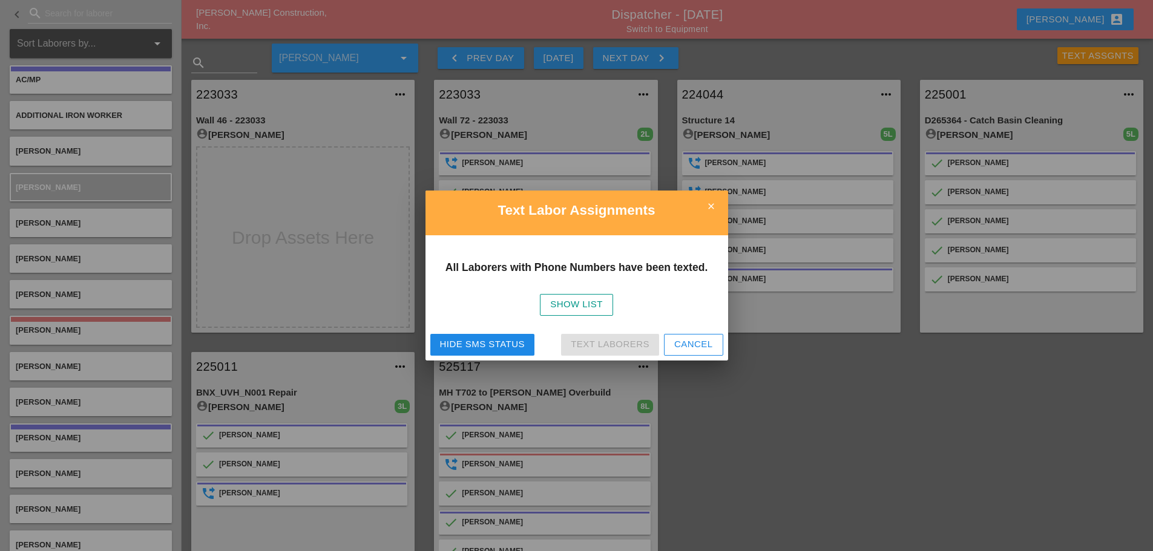
click at [717, 203] on icon "close" at bounding box center [711, 206] width 24 height 24
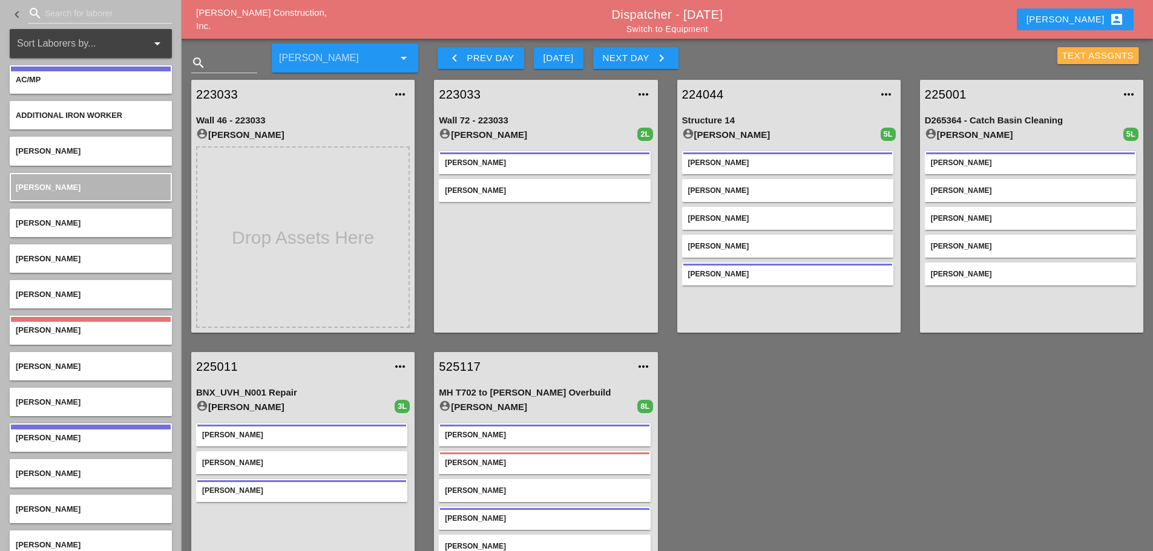
click at [1076, 56] on div "Text Assgnts" at bounding box center [1098, 56] width 72 height 14
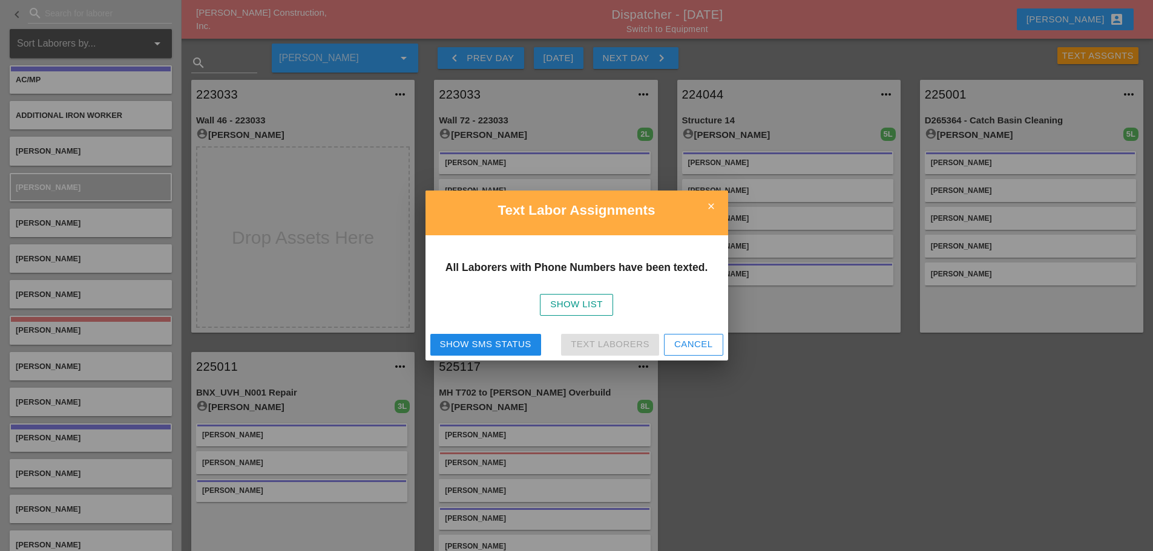
click at [464, 341] on div "Show SMS Status" at bounding box center [485, 345] width 91 height 14
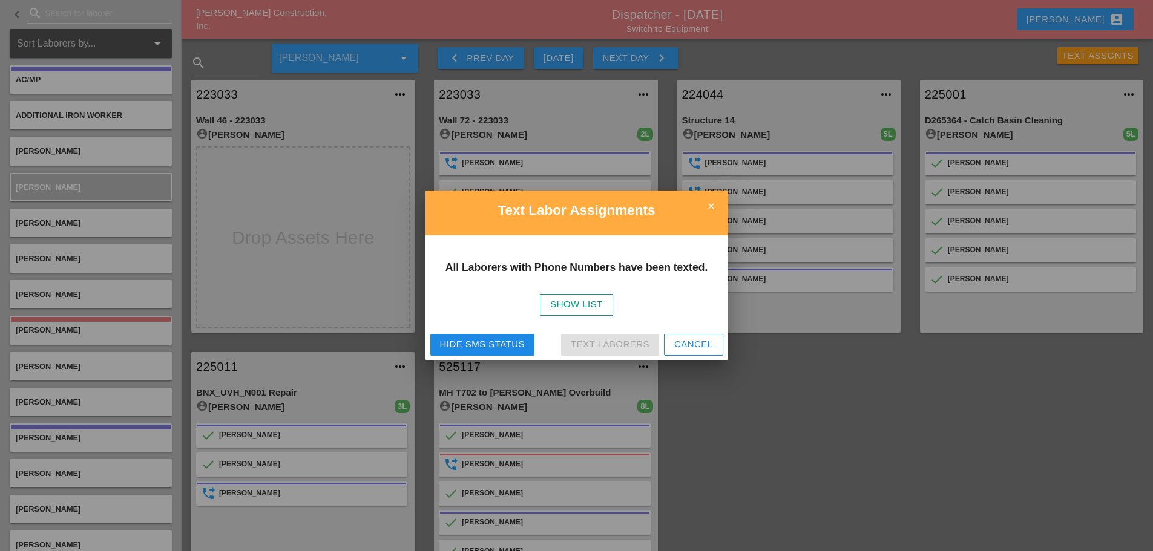
click at [717, 200] on icon "close" at bounding box center [711, 206] width 24 height 24
